Goal: Transaction & Acquisition: Subscribe to service/newsletter

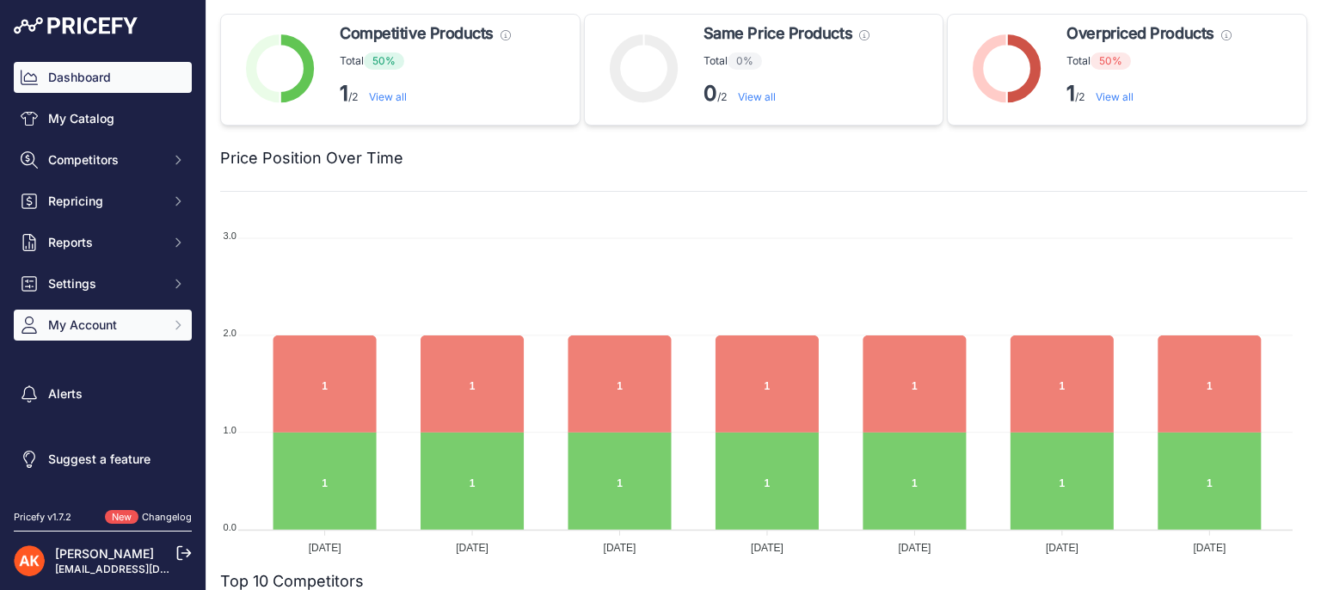
click at [157, 335] on button "My Account" at bounding box center [103, 325] width 178 height 31
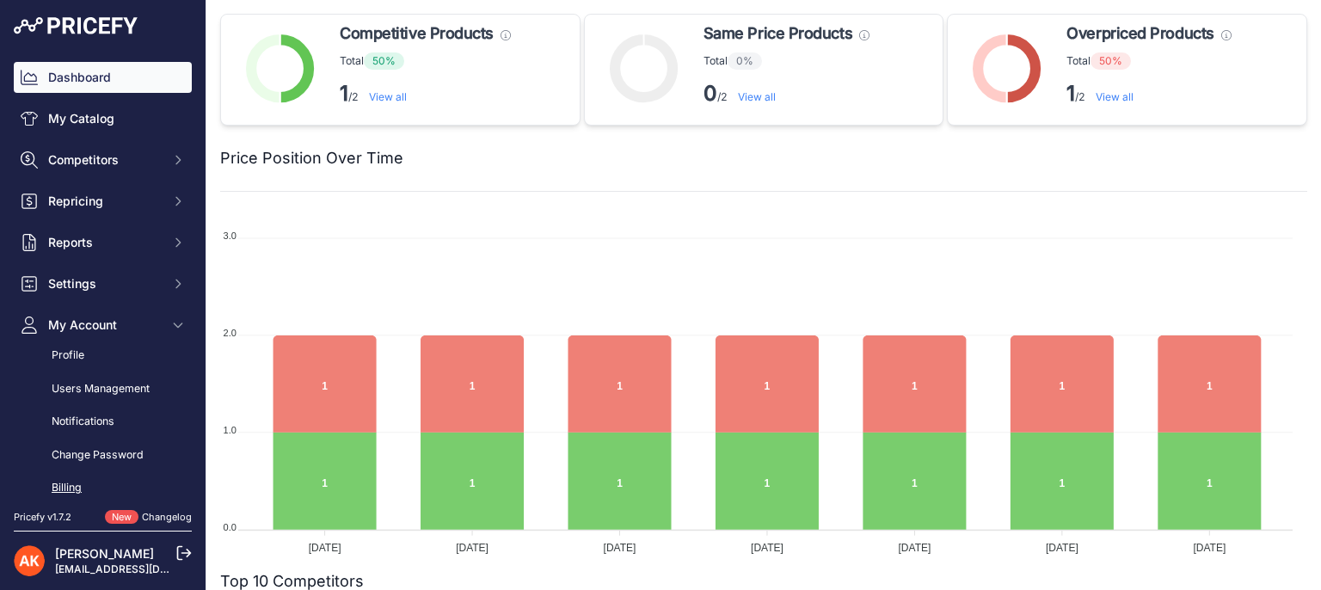
click at [94, 491] on link "Billing" at bounding box center [103, 488] width 178 height 30
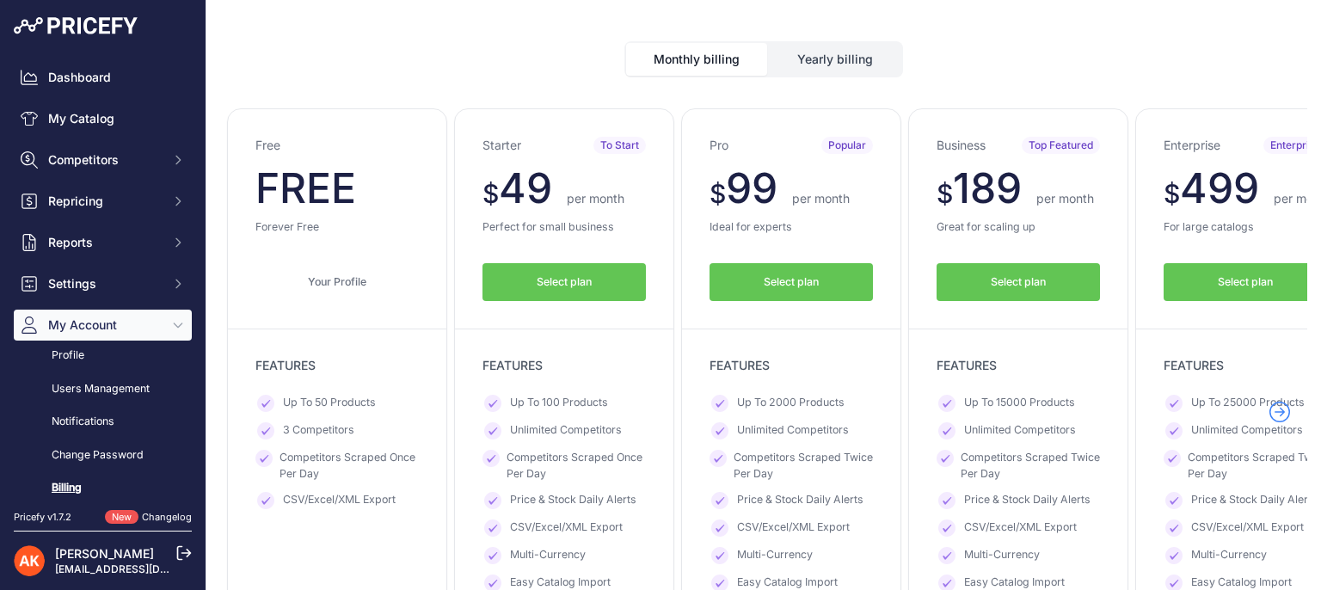
scroll to position [98, 0]
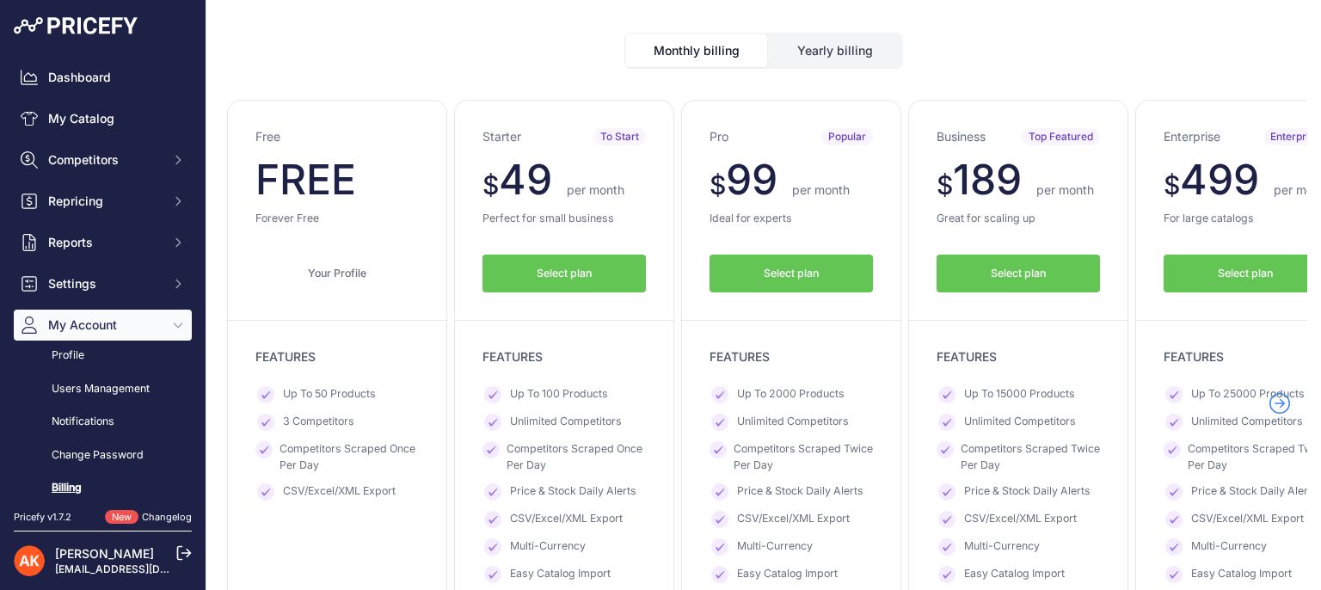
click at [1067, 267] on button "Select plan" at bounding box center [1017, 274] width 163 height 39
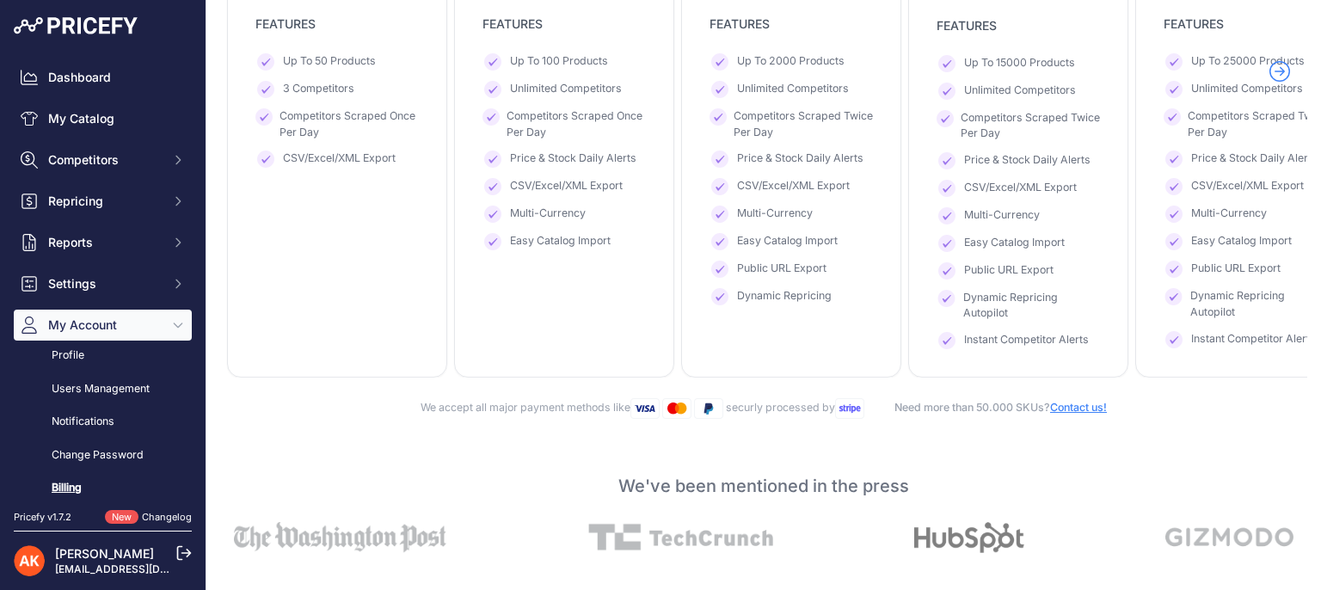
scroll to position [469, 0]
